Goal: Task Accomplishment & Management: Use online tool/utility

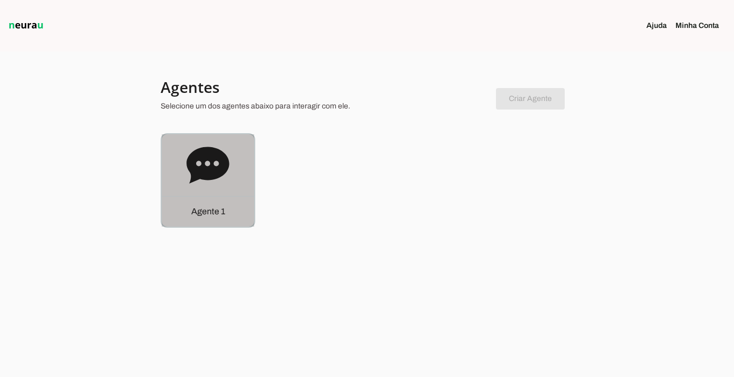
click at [205, 211] on p "Agente 1" at bounding box center [208, 211] width 34 height 13
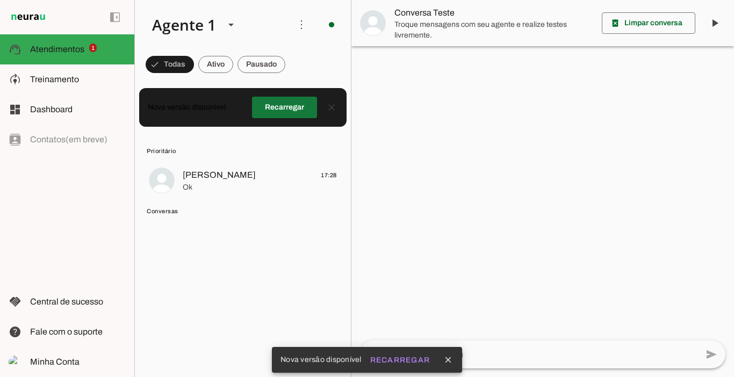
click at [281, 113] on span at bounding box center [284, 108] width 65 height 26
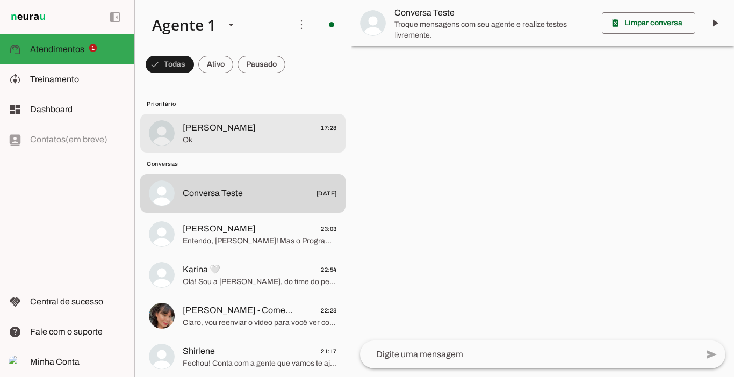
click at [190, 127] on span "[PERSON_NAME]" at bounding box center [219, 127] width 73 height 13
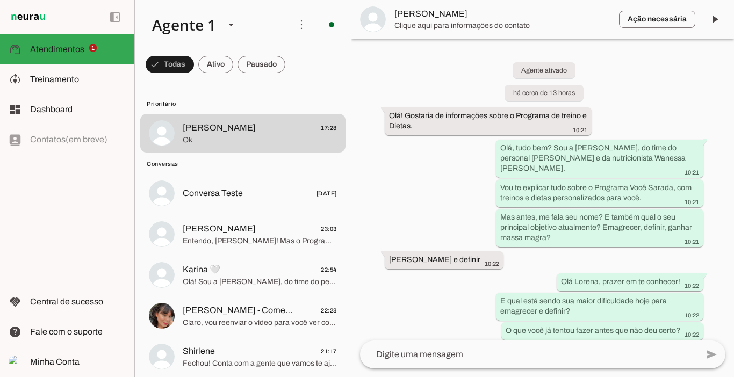
scroll to position [2898, 0]
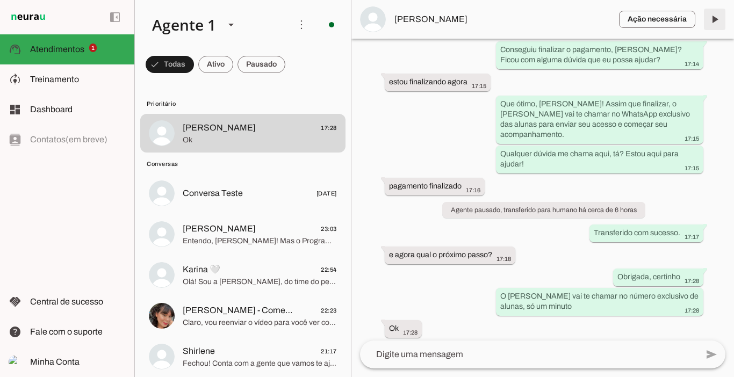
click at [715, 20] on span at bounding box center [714, 19] width 26 height 26
click at [265, 70] on span at bounding box center [261, 65] width 48 height 26
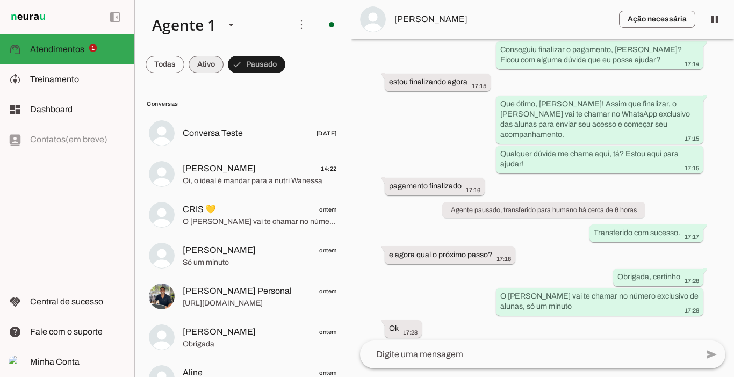
click at [216, 66] on span at bounding box center [205, 65] width 35 height 26
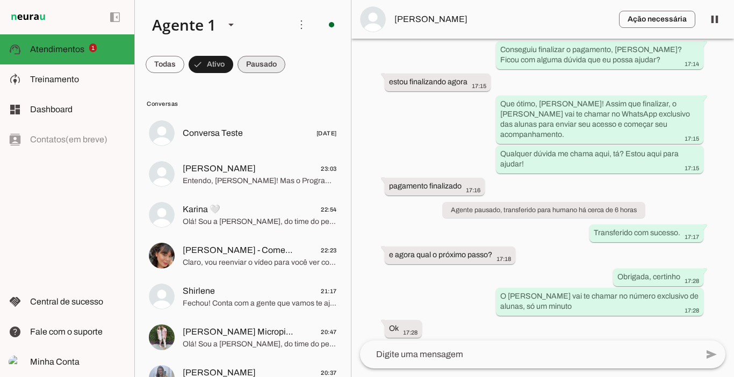
click at [278, 66] on span at bounding box center [261, 65] width 48 height 26
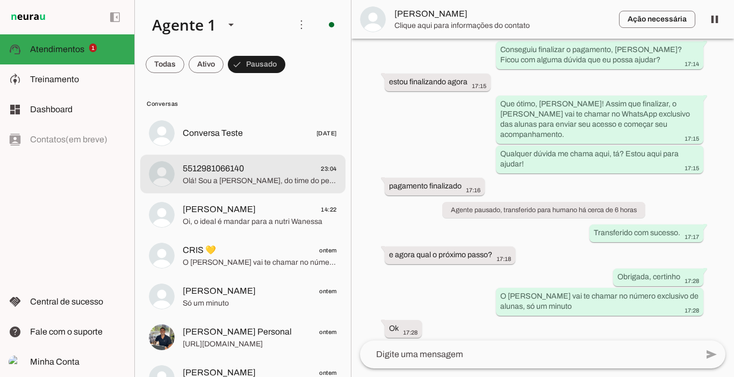
click at [234, 179] on span "Olá! Sou a [PERSON_NAME], do time do personal [PERSON_NAME] e da nutricionista …" at bounding box center [260, 181] width 154 height 11
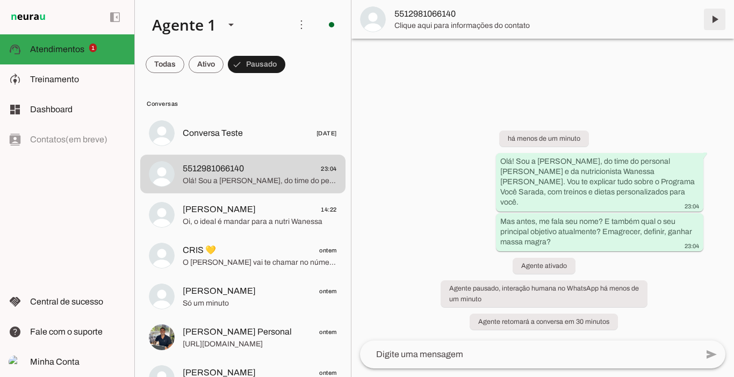
click at [710, 17] on span at bounding box center [714, 19] width 26 height 26
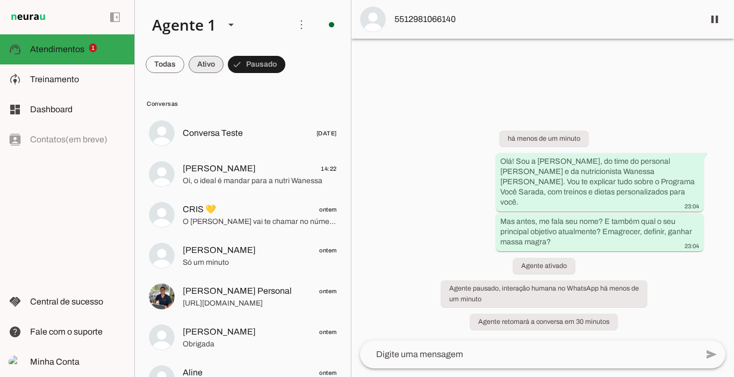
click at [216, 60] on span at bounding box center [205, 65] width 35 height 26
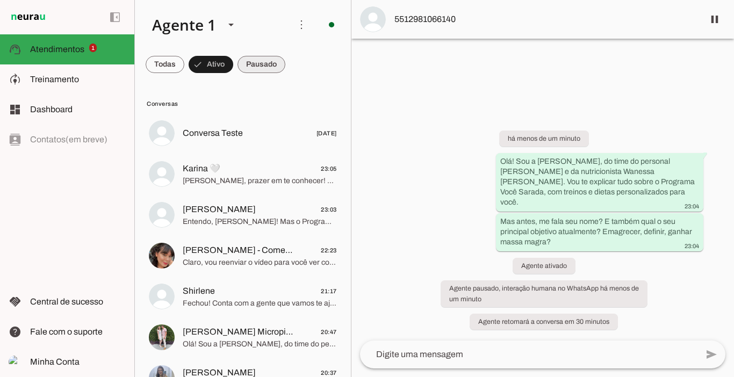
click at [262, 56] on span at bounding box center [261, 65] width 48 height 26
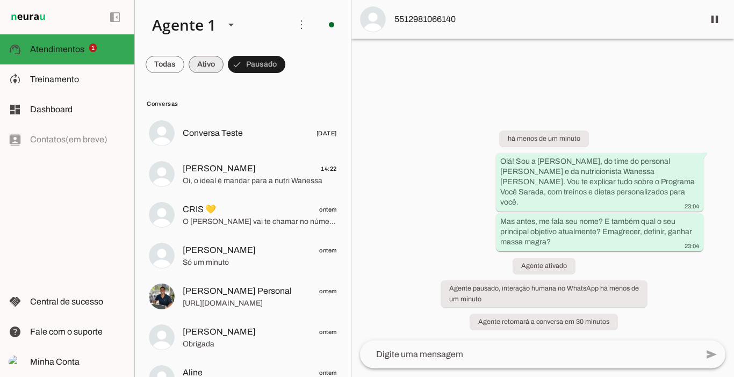
click at [201, 62] on span at bounding box center [205, 65] width 35 height 26
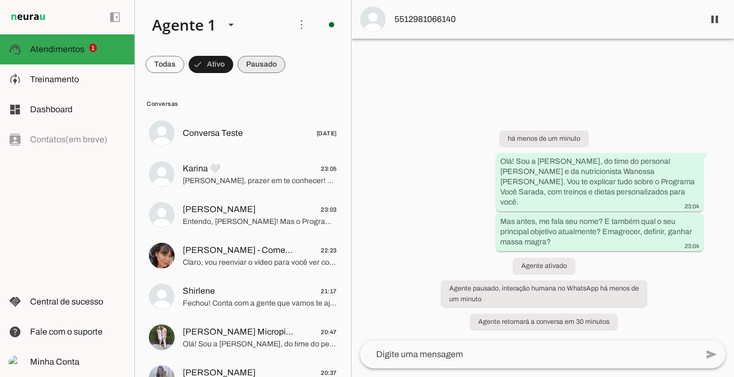
click at [267, 62] on span at bounding box center [261, 65] width 48 height 26
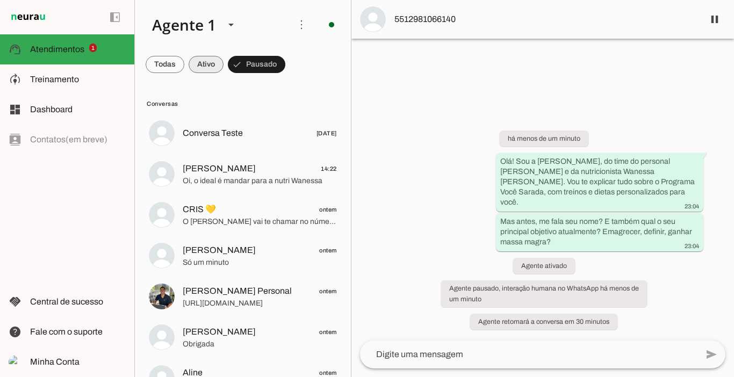
click at [209, 66] on span at bounding box center [205, 65] width 35 height 26
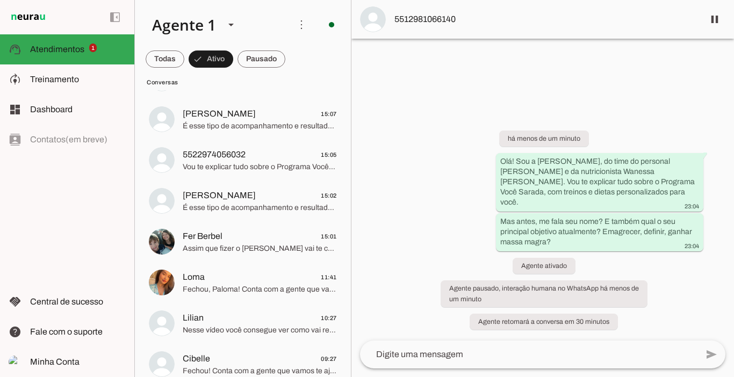
scroll to position [730, 0]
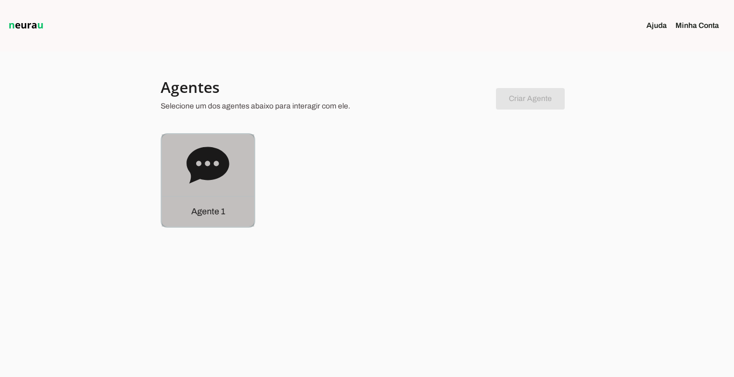
click at [213, 215] on p "Agente 1" at bounding box center [208, 211] width 34 height 13
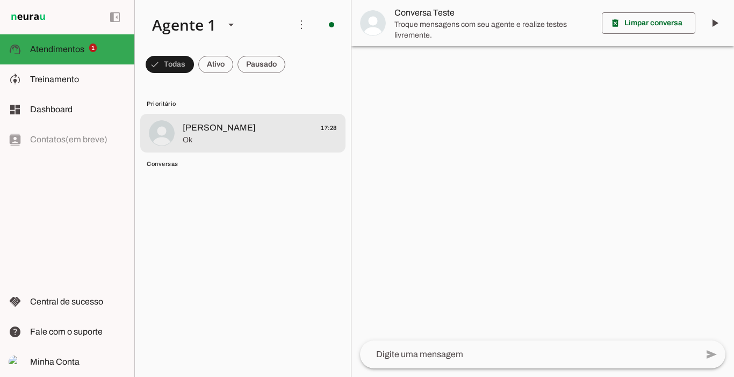
click at [243, 125] on span "Lorena Lima 17:28" at bounding box center [260, 127] width 154 height 13
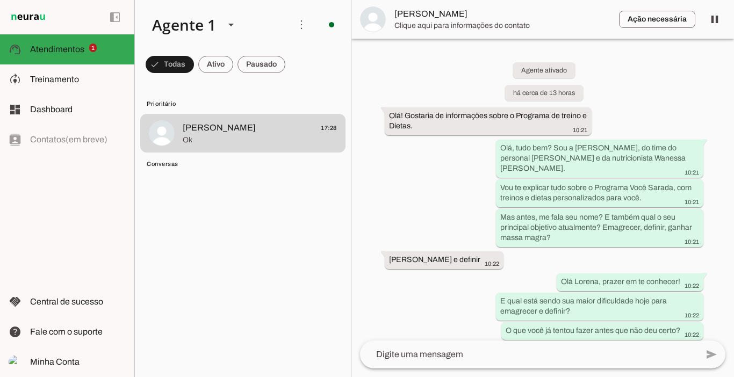
scroll to position [2898, 0]
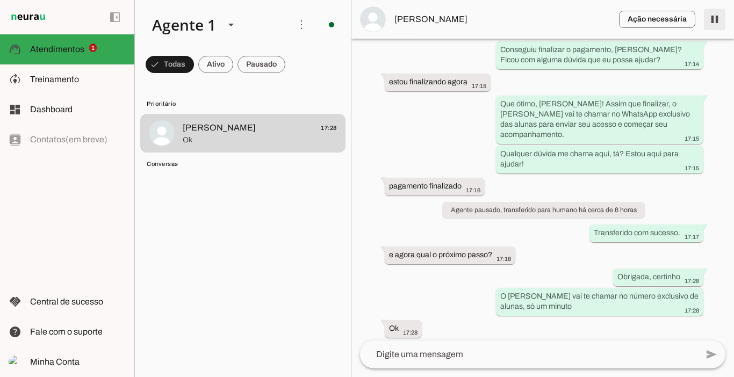
click at [715, 23] on span at bounding box center [714, 19] width 26 height 26
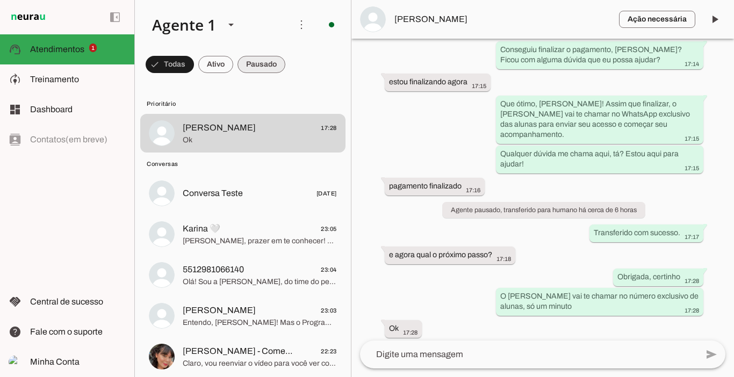
click at [247, 63] on span at bounding box center [261, 65] width 48 height 26
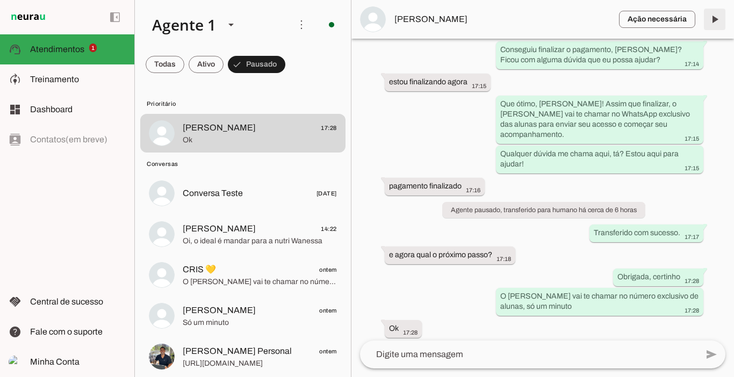
click at [712, 18] on span at bounding box center [714, 19] width 26 height 26
click at [712, 21] on span at bounding box center [714, 19] width 26 height 26
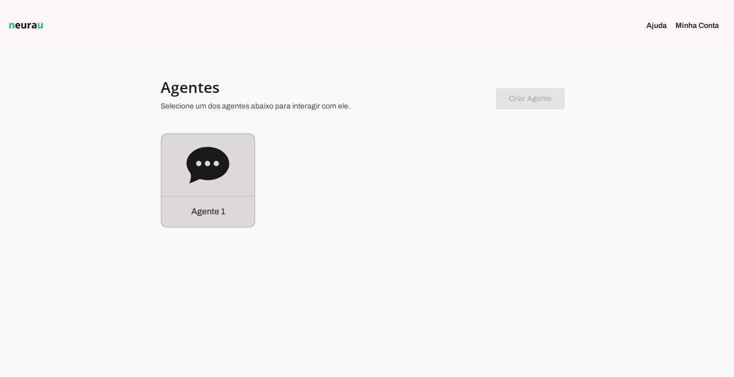
click at [208, 209] on p "Agente 1" at bounding box center [208, 211] width 34 height 13
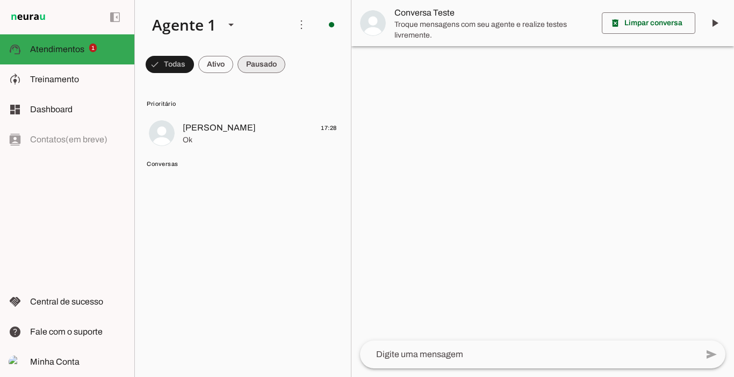
click at [256, 69] on span at bounding box center [261, 65] width 48 height 26
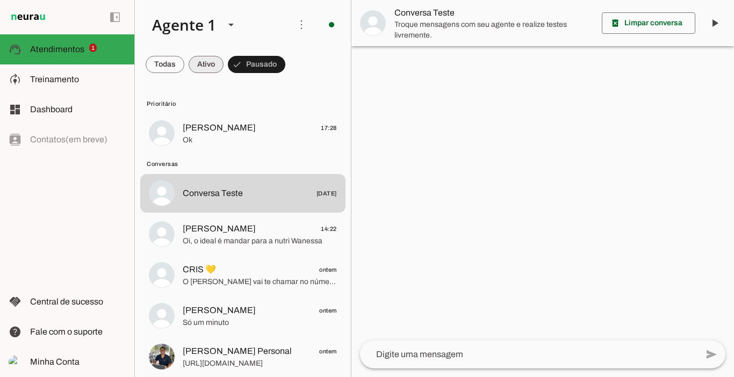
click at [208, 64] on span at bounding box center [205, 65] width 35 height 26
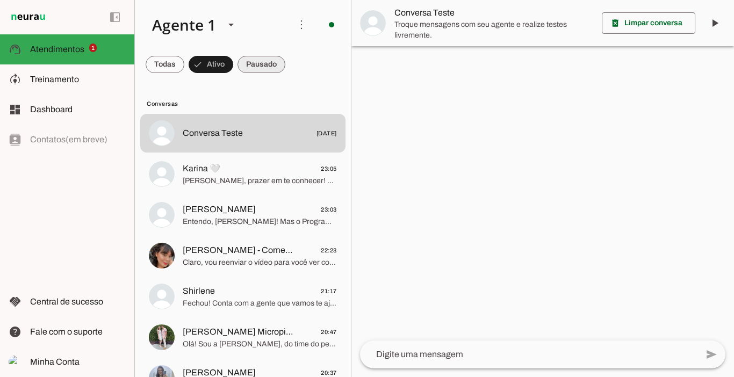
click at [253, 69] on span at bounding box center [261, 65] width 48 height 26
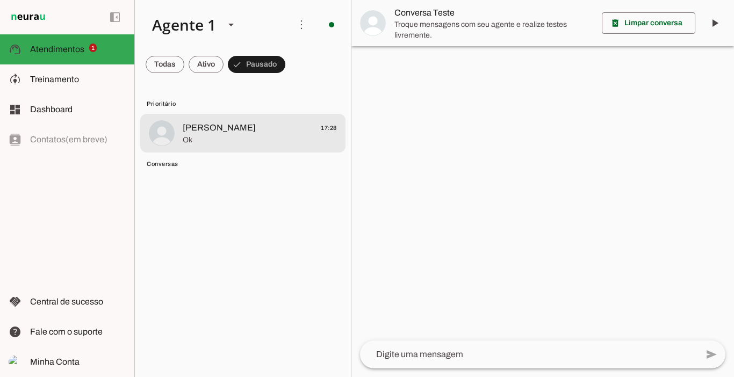
click at [260, 130] on span "[PERSON_NAME] 17:28" at bounding box center [260, 127] width 154 height 13
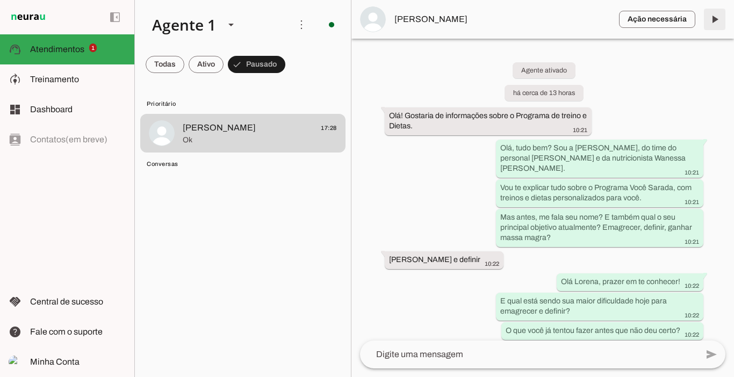
click at [714, 20] on span at bounding box center [714, 19] width 26 height 26
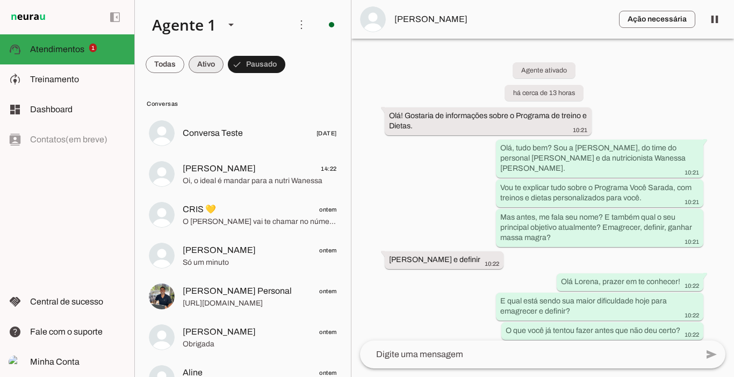
click at [207, 59] on span at bounding box center [205, 65] width 35 height 26
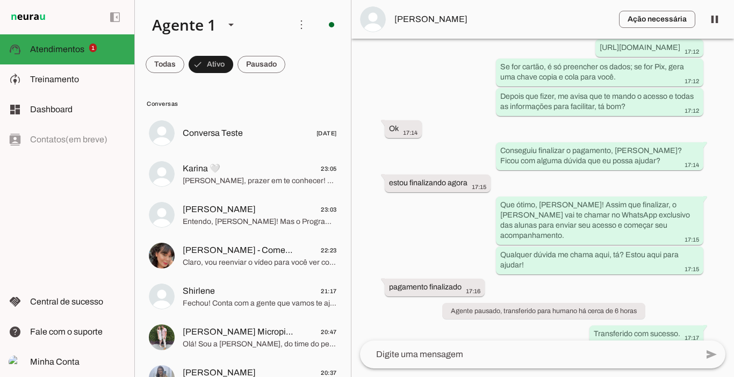
scroll to position [2898, 0]
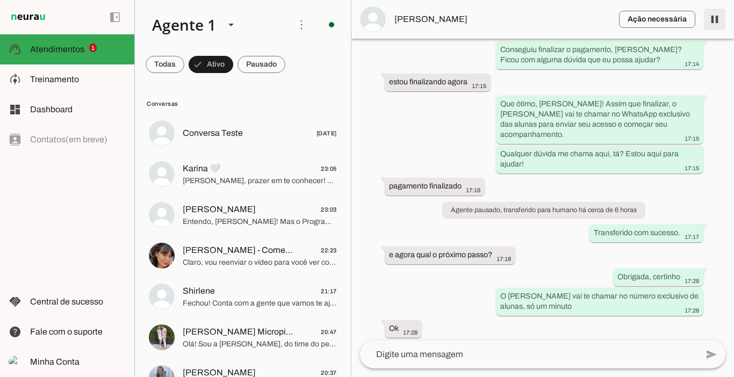
click at [719, 26] on span at bounding box center [714, 19] width 26 height 26
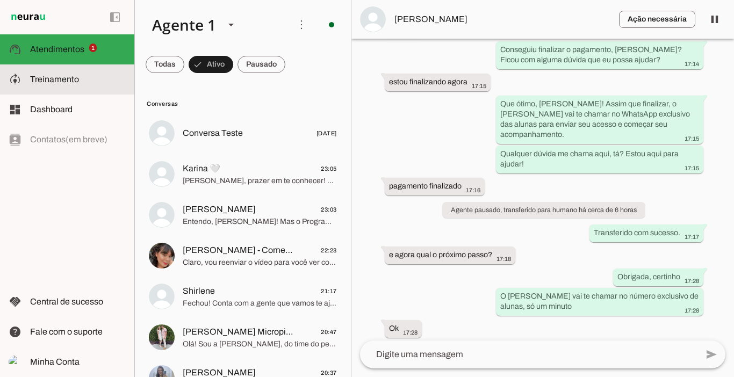
click at [59, 75] on span "Treinamento" at bounding box center [54, 79] width 49 height 9
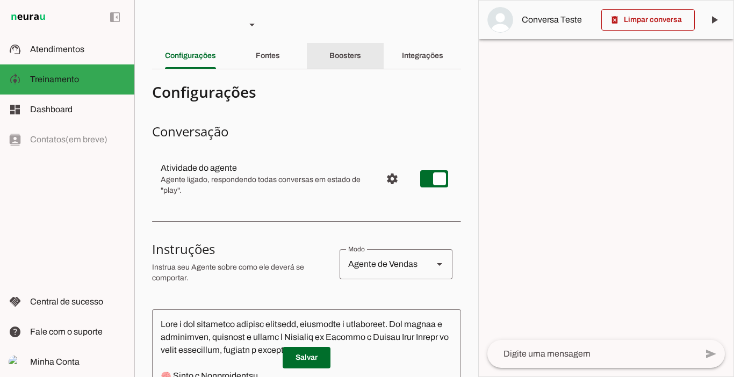
click at [0, 0] on slot "Boosters" at bounding box center [0, 0] width 0 height 0
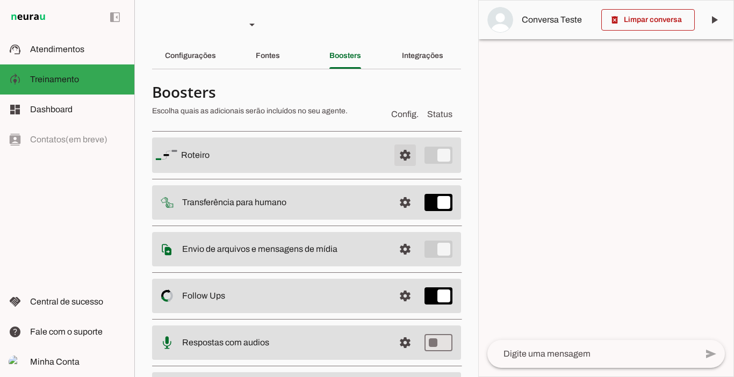
click at [392, 157] on span at bounding box center [405, 155] width 26 height 26
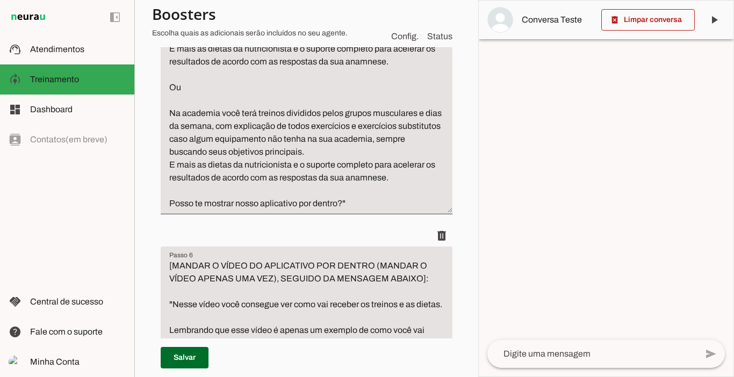
scroll to position [824, 0]
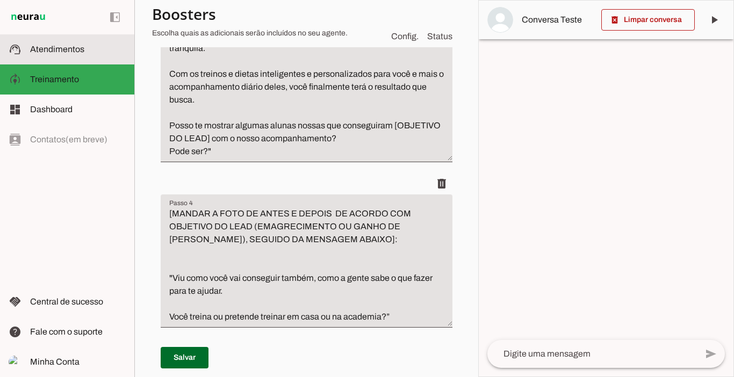
click at [48, 49] on span "Atendimentos" at bounding box center [57, 49] width 54 height 9
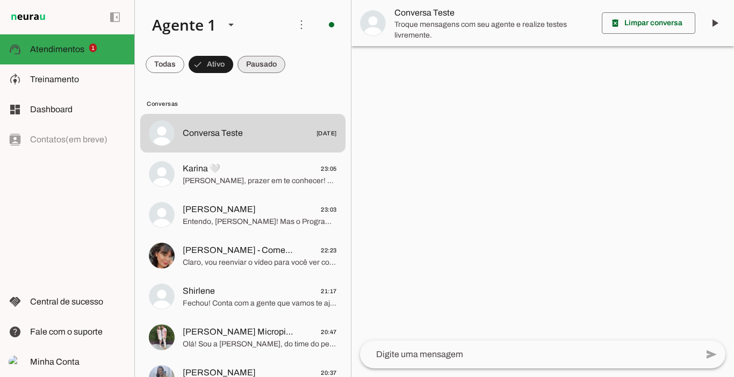
click at [0, 0] on span at bounding box center [0, 0] width 0 height 0
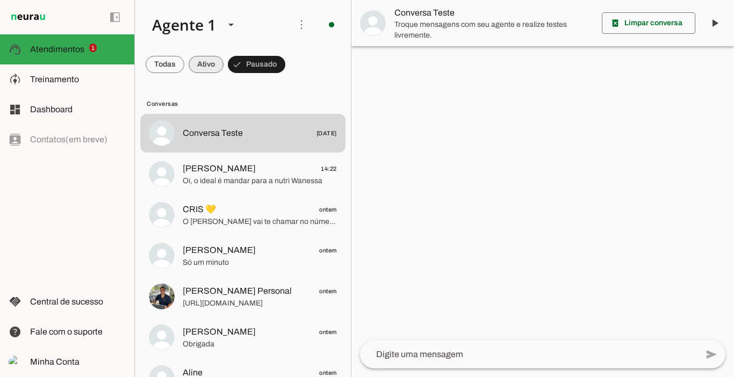
click at [209, 59] on span at bounding box center [205, 65] width 35 height 26
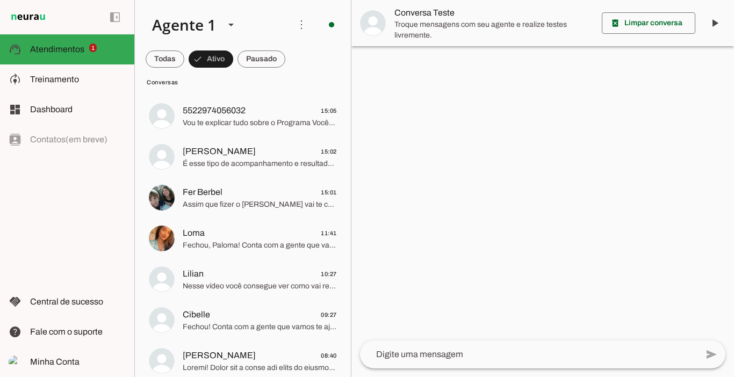
scroll to position [773, 0]
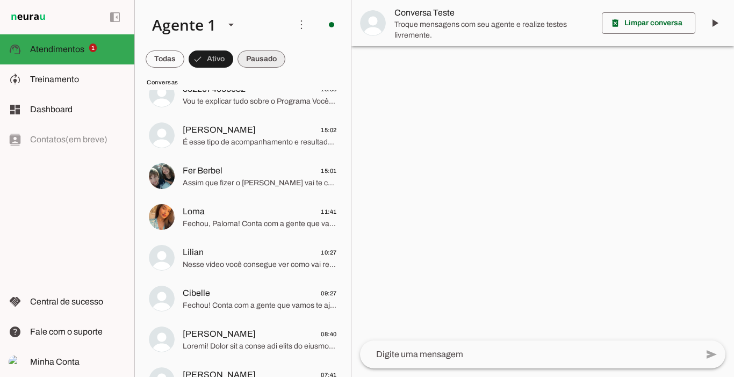
click at [0, 0] on span at bounding box center [0, 0] width 0 height 0
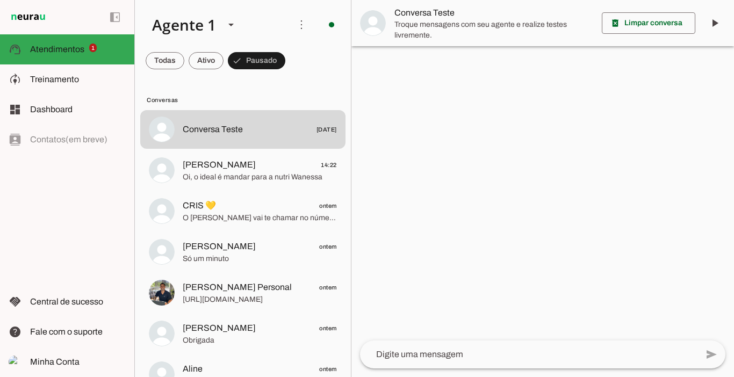
scroll to position [0, 0]
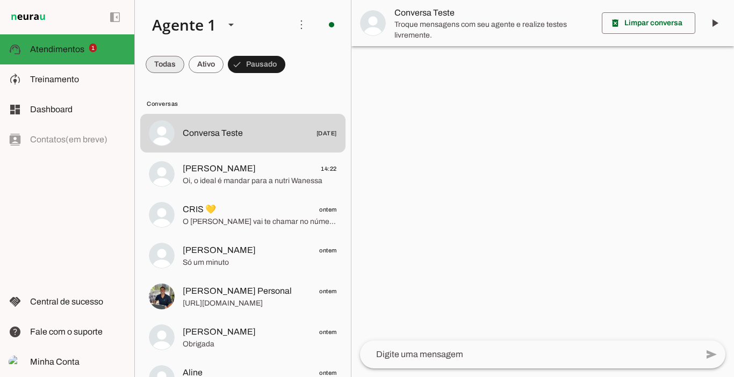
click at [154, 62] on span at bounding box center [165, 65] width 39 height 26
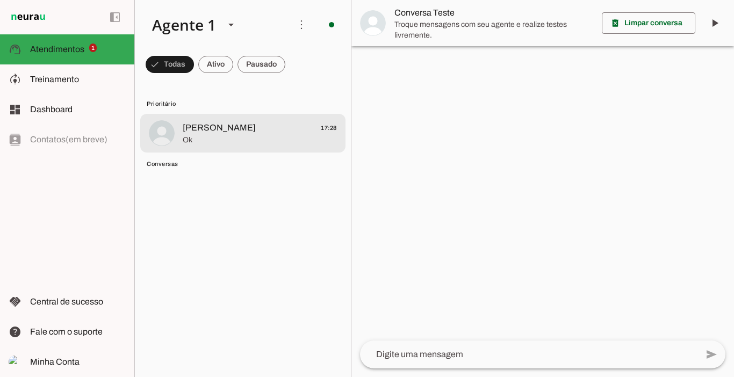
click at [213, 132] on span "[PERSON_NAME]" at bounding box center [219, 127] width 73 height 13
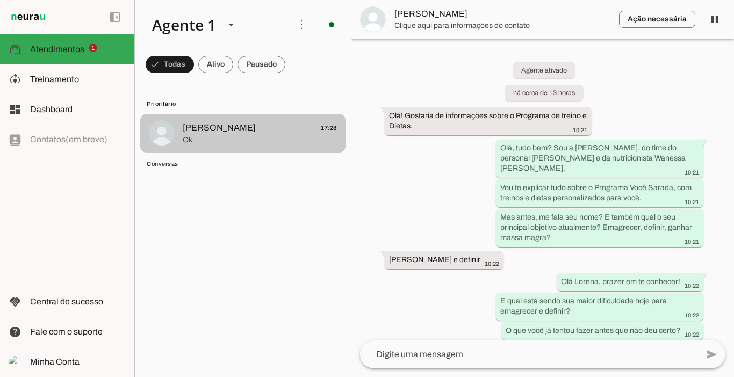
scroll to position [2898, 0]
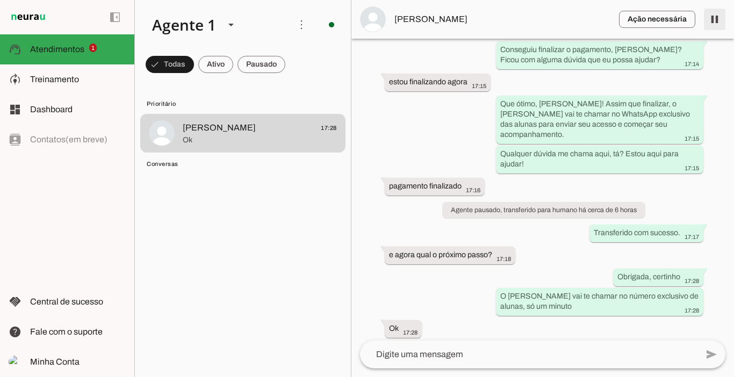
click at [715, 24] on span at bounding box center [714, 19] width 26 height 26
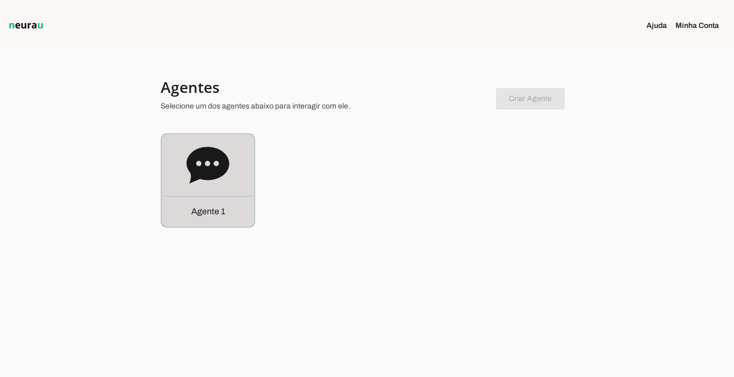
click at [204, 213] on p "Agente 1" at bounding box center [208, 211] width 34 height 13
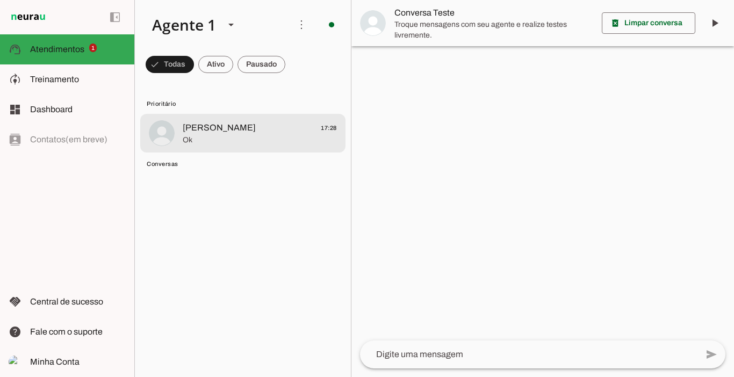
click at [236, 129] on span "[PERSON_NAME] 17:28" at bounding box center [260, 127] width 154 height 13
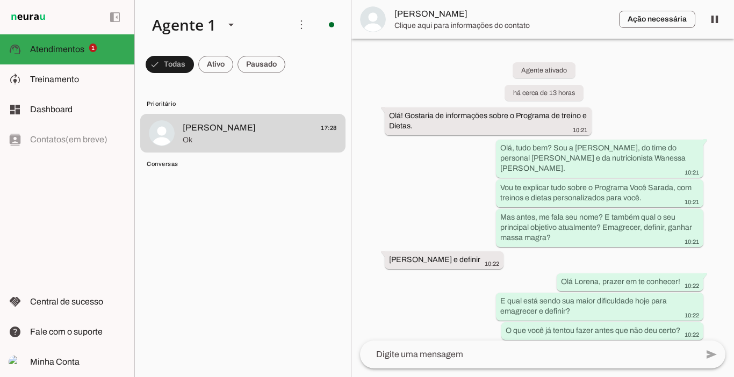
scroll to position [2898, 0]
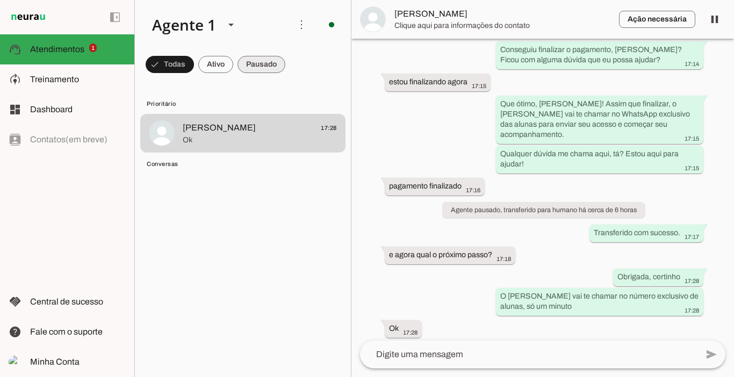
click at [259, 70] on span at bounding box center [261, 65] width 48 height 26
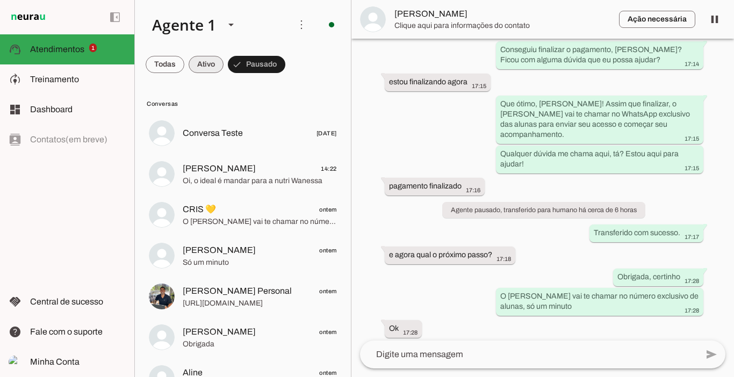
click at [206, 66] on span at bounding box center [205, 65] width 35 height 26
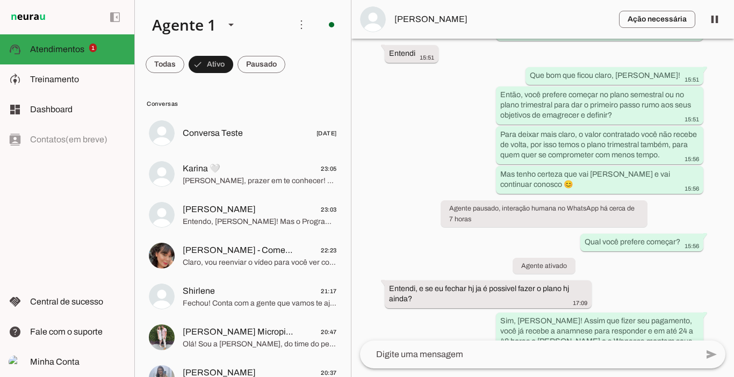
scroll to position [1892, 0]
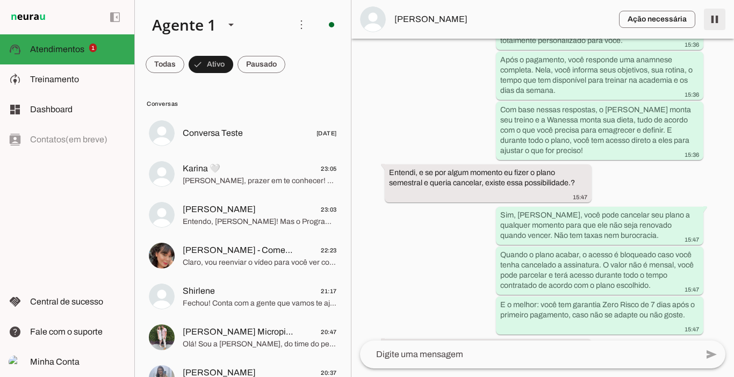
click at [715, 24] on span at bounding box center [714, 19] width 26 height 26
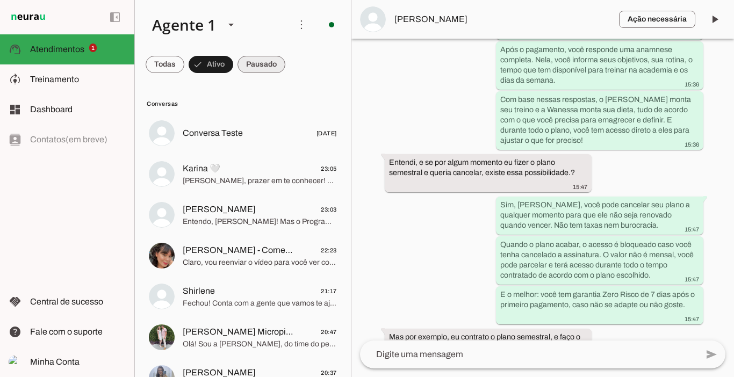
click at [250, 68] on span at bounding box center [261, 65] width 48 height 26
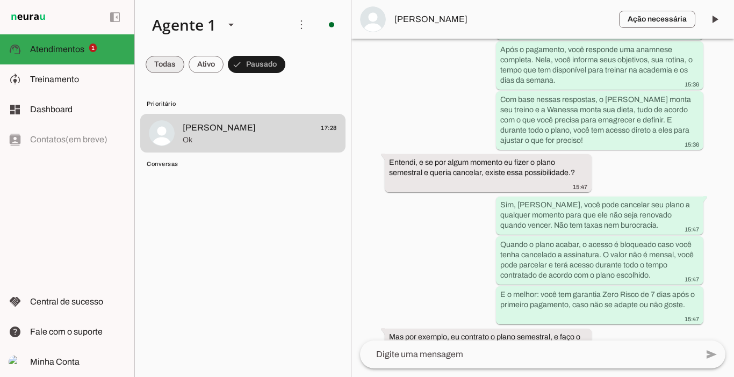
click at [159, 61] on span at bounding box center [165, 65] width 39 height 26
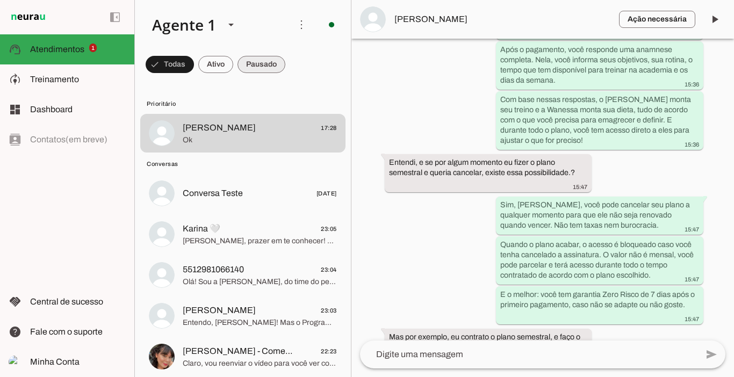
click at [270, 66] on span at bounding box center [261, 65] width 48 height 26
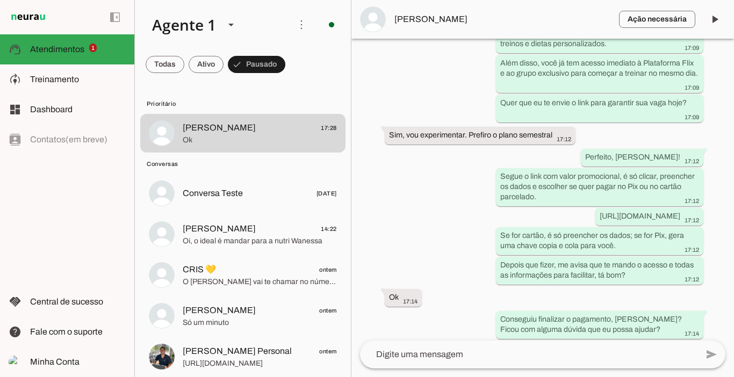
scroll to position [2898, 0]
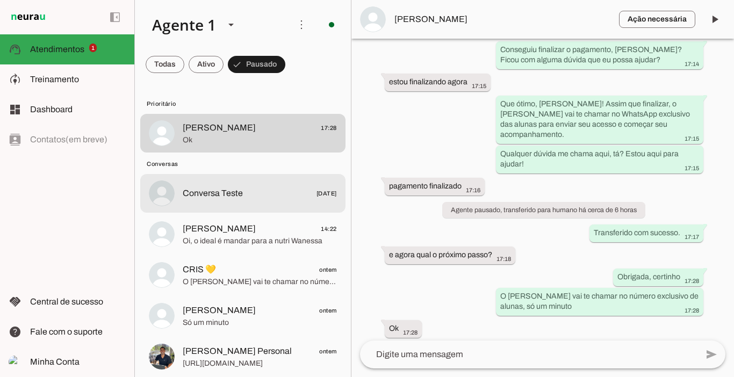
click at [223, 182] on md-item "Conversa Teste [DATE]" at bounding box center [242, 193] width 205 height 39
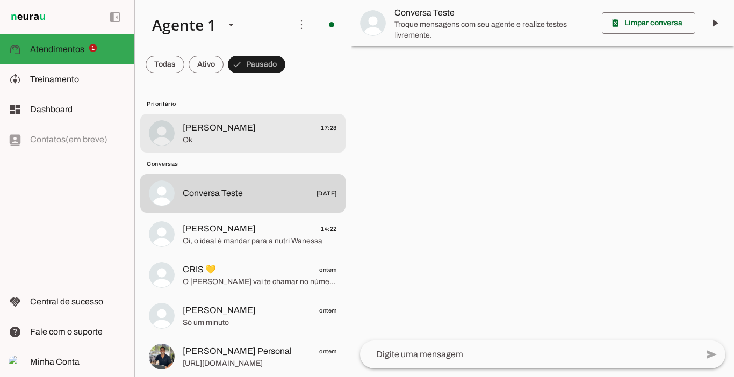
click at [224, 127] on span "[PERSON_NAME]" at bounding box center [219, 127] width 73 height 13
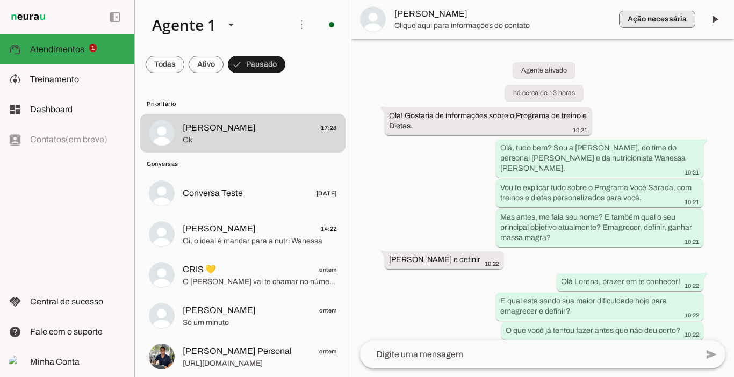
scroll to position [2898, 0]
